Goal: Information Seeking & Learning: Learn about a topic

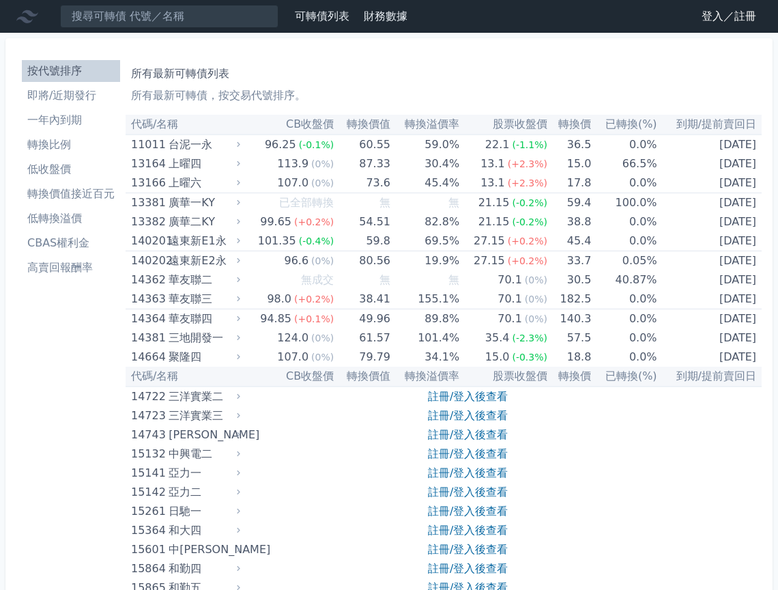
click at [719, 25] on link "登入／註冊" at bounding box center [729, 16] width 76 height 22
click at [720, 23] on link "登入／註冊" at bounding box center [729, 16] width 76 height 22
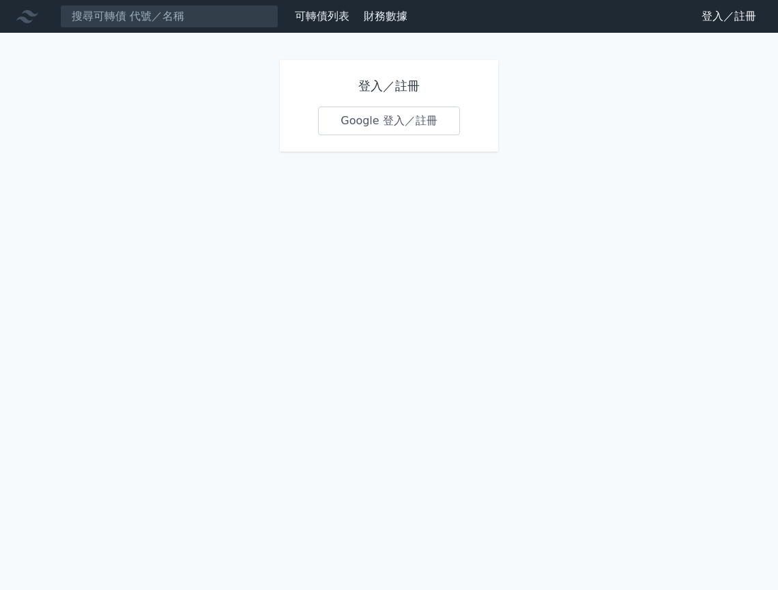
click at [406, 136] on div "登入／註冊 Google 登入／註冊" at bounding box center [389, 105] width 218 height 91
click at [406, 129] on link "Google 登入／註冊" at bounding box center [389, 120] width 142 height 29
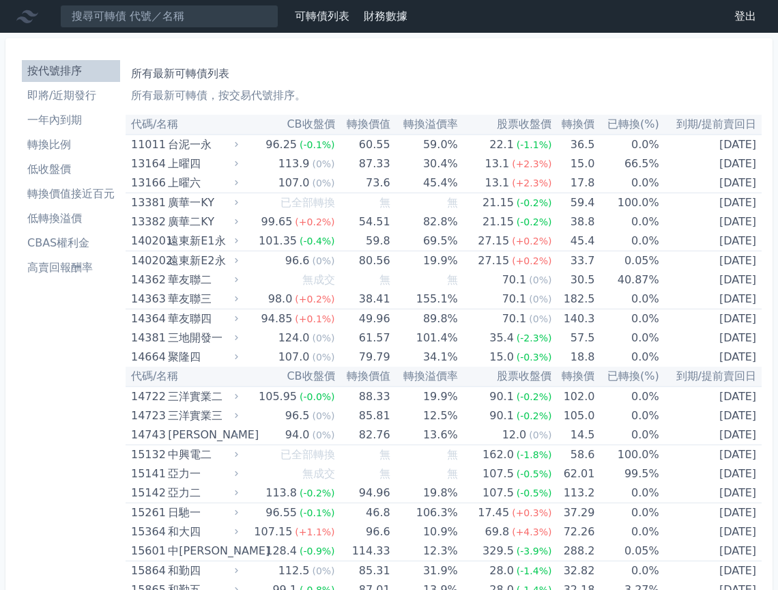
click at [79, 244] on li "CBAS權利金" at bounding box center [71, 243] width 98 height 16
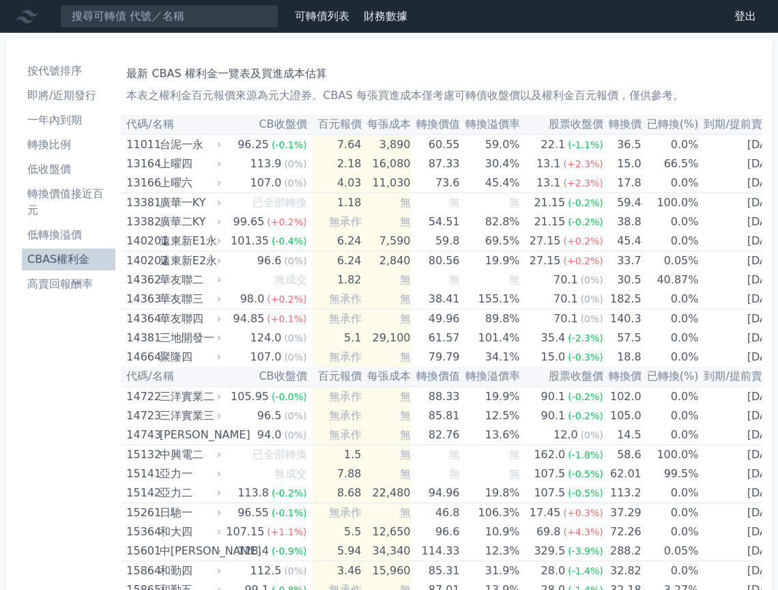
click at [289, 121] on th "CB收盤價" at bounding box center [267, 125] width 89 height 20
click at [269, 125] on th "CB收盤價" at bounding box center [267, 125] width 89 height 20
drag, startPoint x: 338, startPoint y: 93, endPoint x: 364, endPoint y: 92, distance: 25.9
click at [364, 92] on p "本表之權利金百元報價來源為元大證券。CBAS 每張買進成本僅考慮可轉債收盤價以及權利金百元報價，僅供參考。" at bounding box center [441, 95] width 630 height 16
drag, startPoint x: 286, startPoint y: 97, endPoint x: 451, endPoint y: 98, distance: 165.1
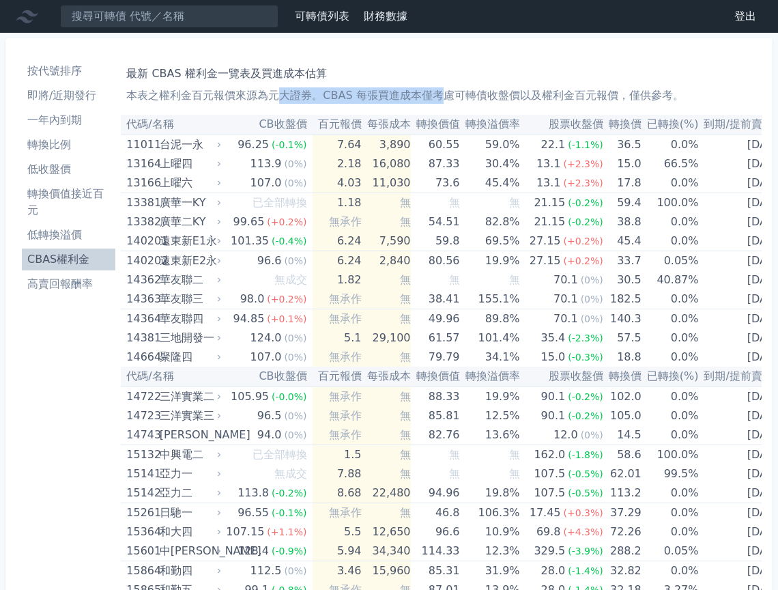
click at [451, 98] on p "本表之權利金百元報價來源為元大證券。CBAS 每張買進成本僅考慮可轉債收盤價以及權利金百元報價，僅供參考。" at bounding box center [441, 95] width 630 height 16
click at [478, 124] on th "轉換溢價率" at bounding box center [490, 125] width 60 height 20
drag, startPoint x: 136, startPoint y: 96, endPoint x: 385, endPoint y: 94, distance: 249.1
click at [385, 94] on p "本表之權利金百元報價來源為元大證券。CBAS 每張買進成本僅考慮可轉債收盤價以及權利金百元報價，僅供參考。" at bounding box center [441, 95] width 630 height 16
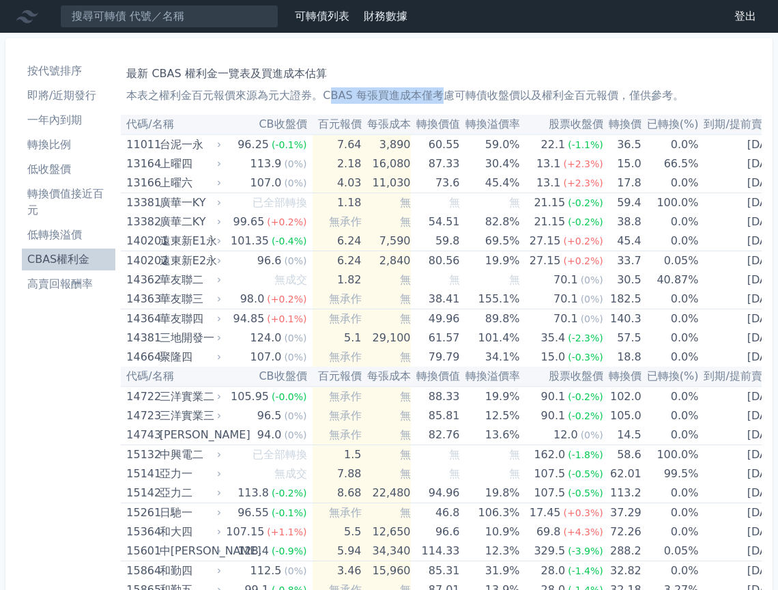
drag, startPoint x: 335, startPoint y: 94, endPoint x: 448, endPoint y: 94, distance: 112.6
click at [448, 94] on p "本表之權利金百元報價來源為元大證券。CBAS 每張買進成本僅考慮可轉債收盤價以及權利金百元報價，僅供參考。" at bounding box center [441, 95] width 630 height 16
click at [474, 90] on p "本表之權利金百元報價來源為元大證券。CBAS 每張買進成本僅考慮可轉債收盤價以及權利金百元報價，僅供參考。" at bounding box center [441, 95] width 630 height 16
drag, startPoint x: 199, startPoint y: 72, endPoint x: 293, endPoint y: 74, distance: 93.5
click at [291, 74] on h1 "最新 CBAS 權利金一覽表及買進成本估算" at bounding box center [441, 74] width 630 height 16
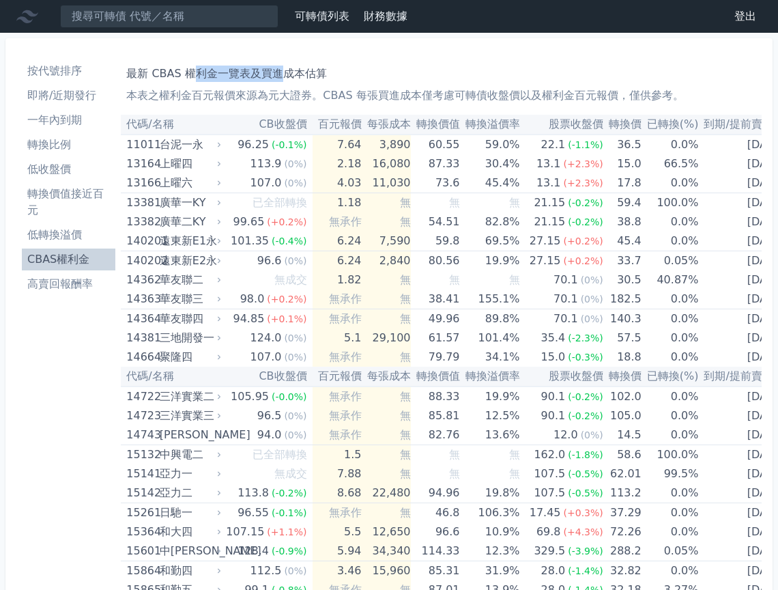
click at [70, 100] on li "即將/近期發行" at bounding box center [68, 95] width 93 height 16
